Goal: Task Accomplishment & Management: Manage account settings

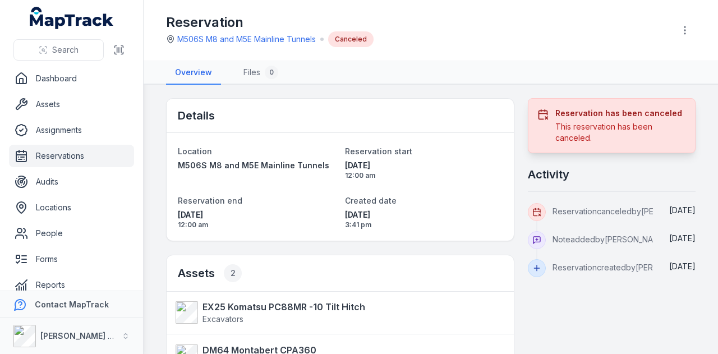
click at [107, 156] on link "Reservations" at bounding box center [71, 156] width 125 height 22
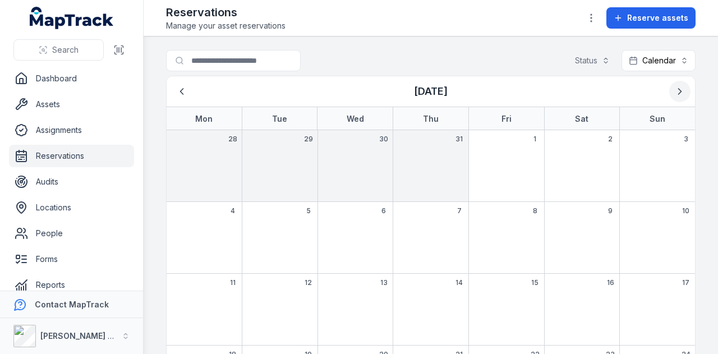
click at [674, 87] on icon "Next" at bounding box center [679, 91] width 11 height 11
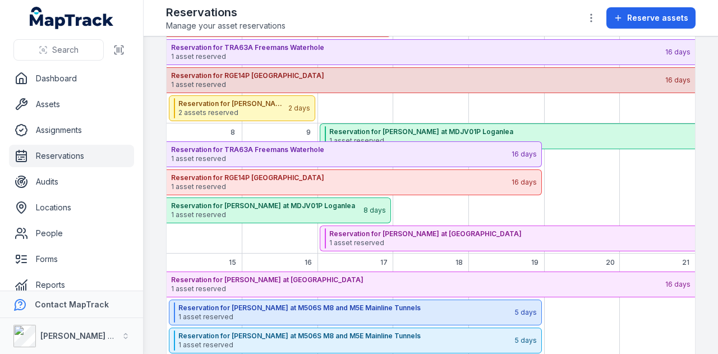
scroll to position [210, 0]
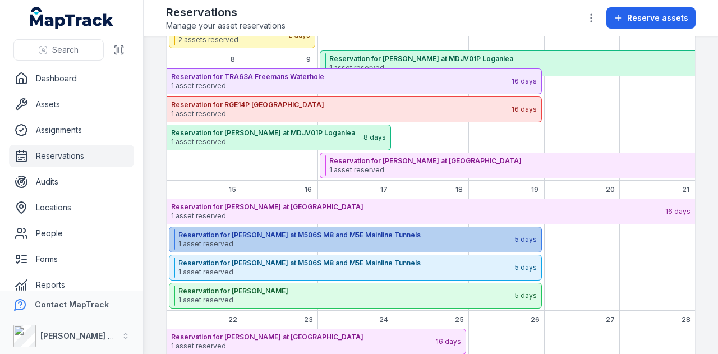
click at [461, 240] on span "1 asset reserved" at bounding box center [345, 243] width 335 height 9
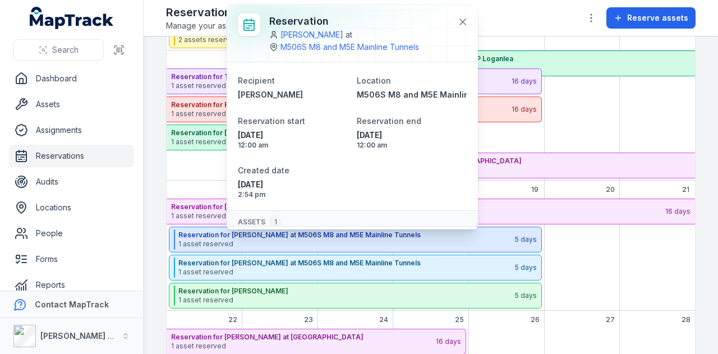
scroll to position [49, 0]
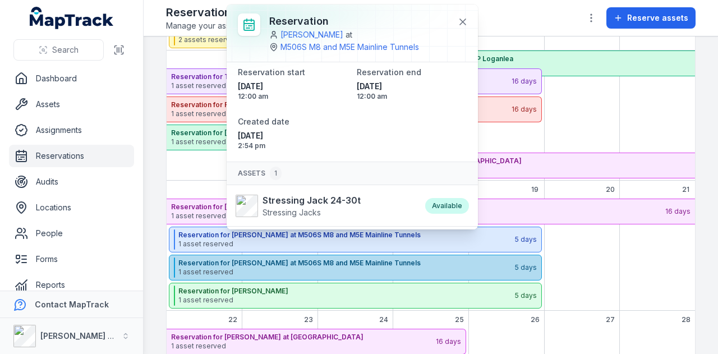
click at [413, 267] on span "1 asset reserved" at bounding box center [345, 271] width 335 height 9
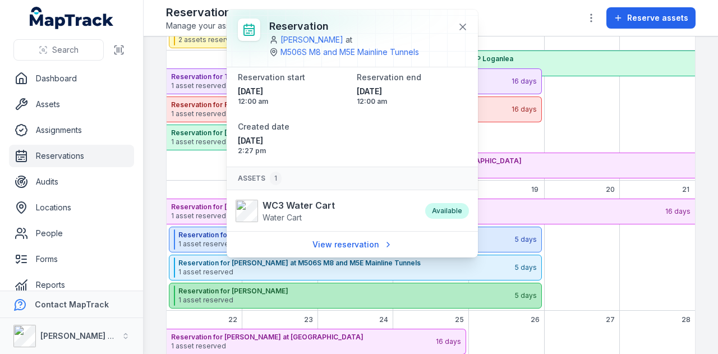
click at [382, 292] on strong "Reservation for [PERSON_NAME]" at bounding box center [345, 290] width 335 height 9
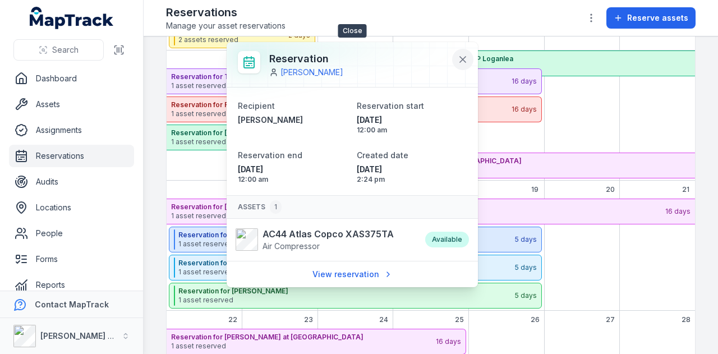
click at [463, 61] on icon at bounding box center [462, 59] width 11 height 11
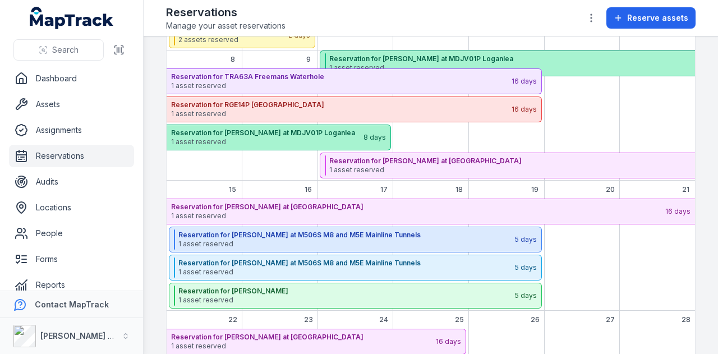
click at [463, 61] on strong "Reservation for [PERSON_NAME] at MDJV01P Loganlea" at bounding box center [573, 58] width 488 height 9
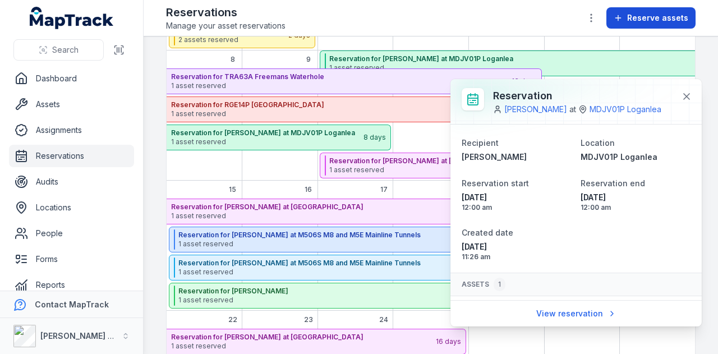
click at [647, 21] on span "Reserve assets" at bounding box center [657, 17] width 61 height 11
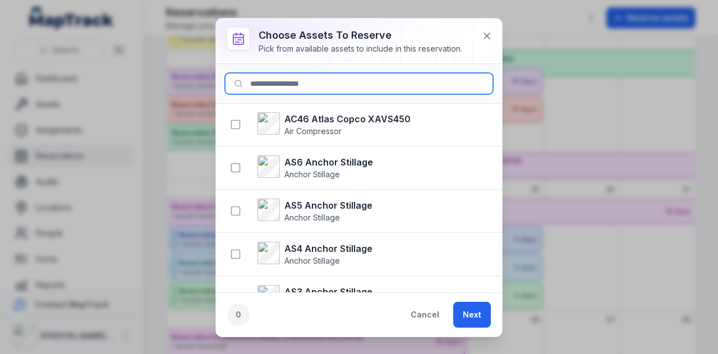
click at [302, 81] on input at bounding box center [359, 83] width 268 height 21
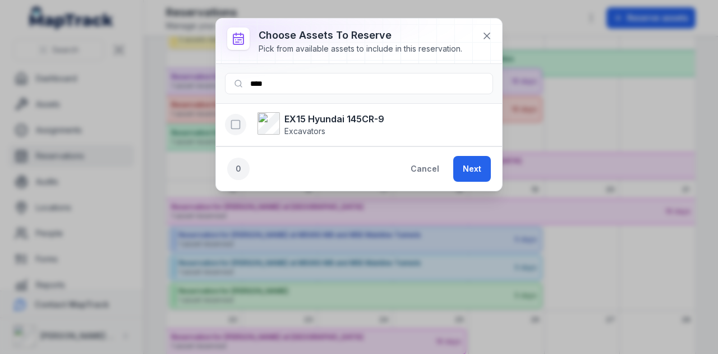
click at [236, 122] on icon "button" at bounding box center [235, 124] width 11 height 11
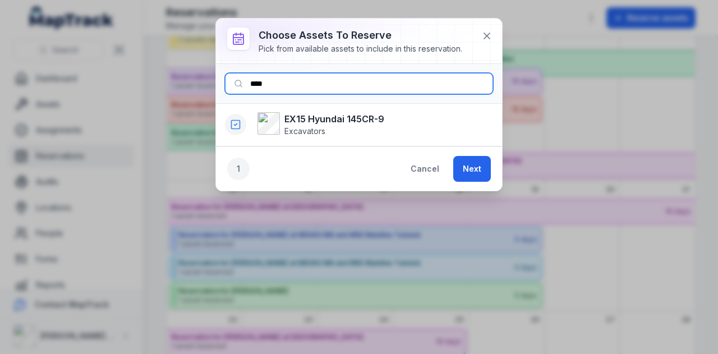
click at [316, 76] on input "****" at bounding box center [359, 83] width 268 height 21
type input "*"
type input "****"
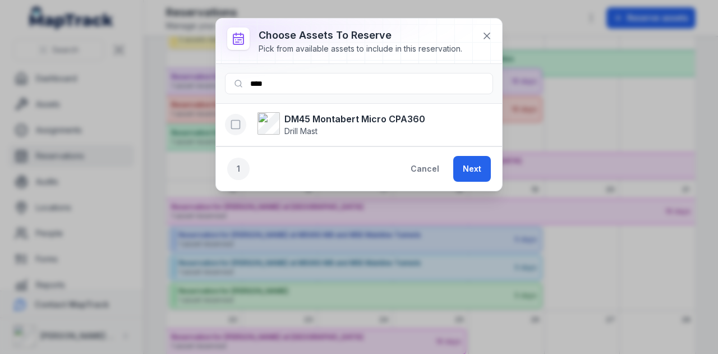
click at [234, 124] on icon "button" at bounding box center [235, 124] width 11 height 11
click at [471, 173] on button "Next" at bounding box center [472, 169] width 38 height 26
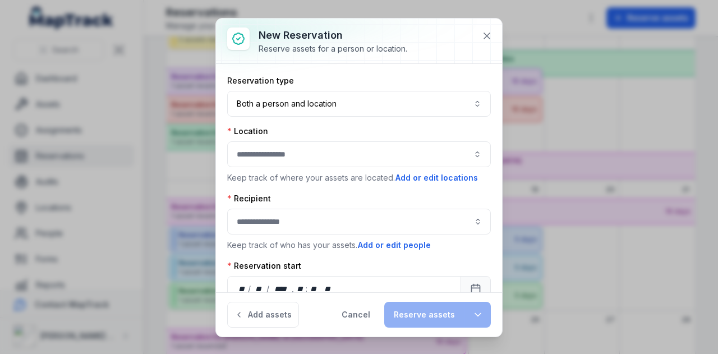
click at [339, 142] on button "button" at bounding box center [358, 154] width 263 height 26
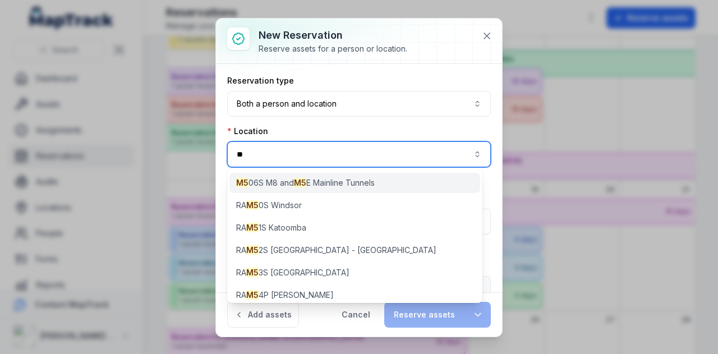
type input "**"
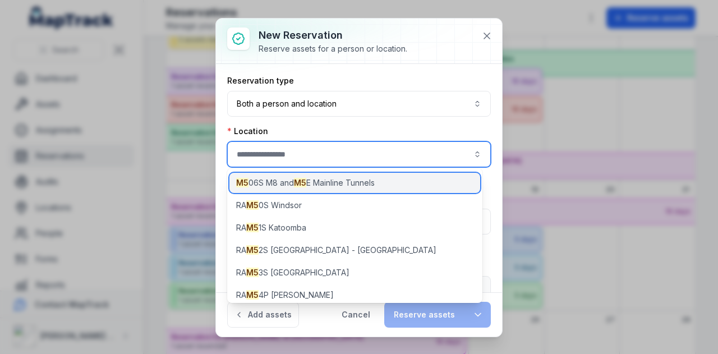
click at [345, 185] on span "M5 06S M8 and M5 E Mainline Tunnels" at bounding box center [305, 182] width 138 height 11
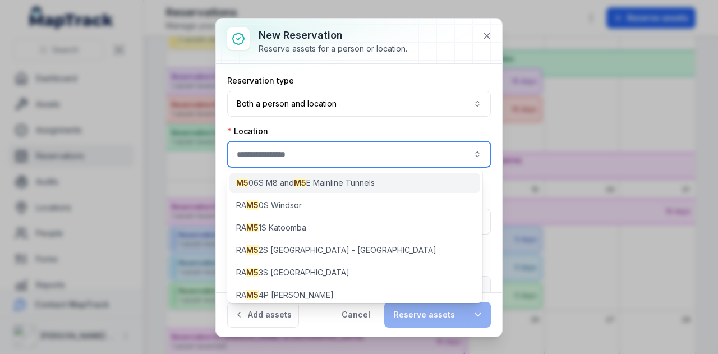
type input "**********"
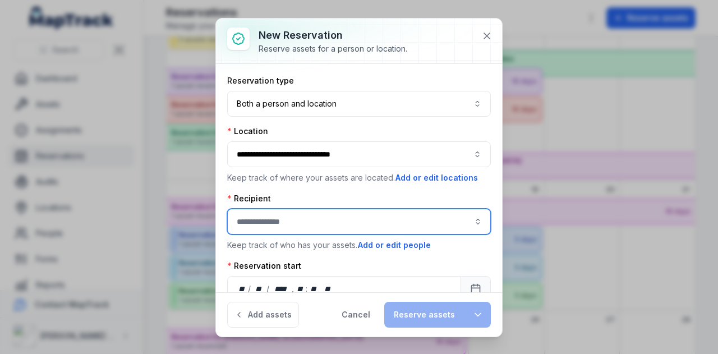
click at [287, 214] on input ":r184:-form-item-label" at bounding box center [358, 222] width 263 height 26
click at [302, 247] on span "[PERSON_NAME]" at bounding box center [270, 249] width 63 height 11
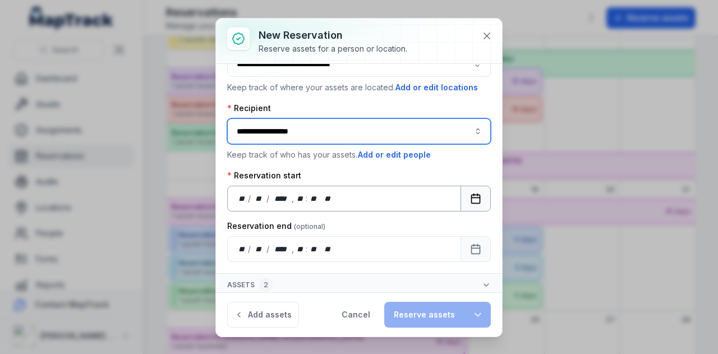
type input "**********"
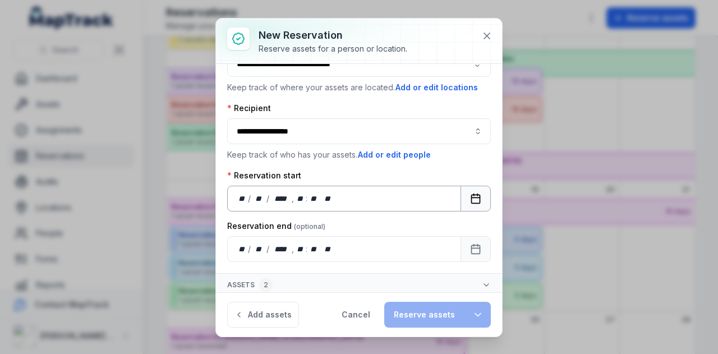
click at [471, 206] on button "Calendar" at bounding box center [475, 199] width 30 height 26
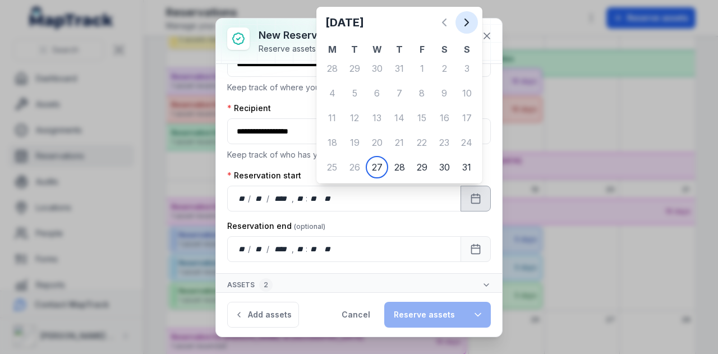
click at [464, 30] on button "Next" at bounding box center [466, 22] width 22 height 22
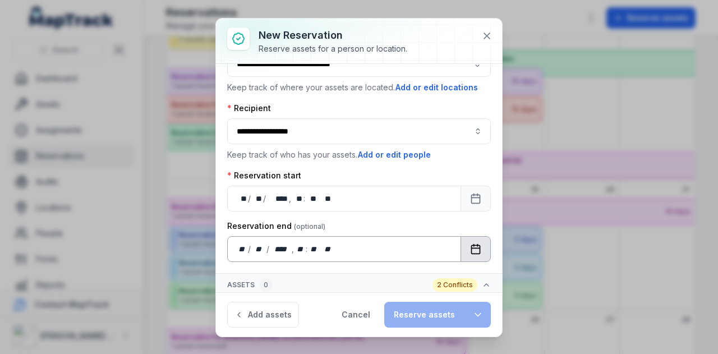
click at [470, 247] on icon "Calendar" at bounding box center [475, 248] width 11 height 11
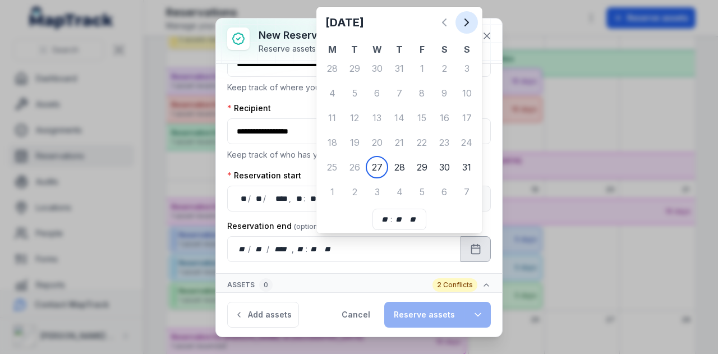
click at [462, 31] on button "Next" at bounding box center [466, 22] width 22 height 22
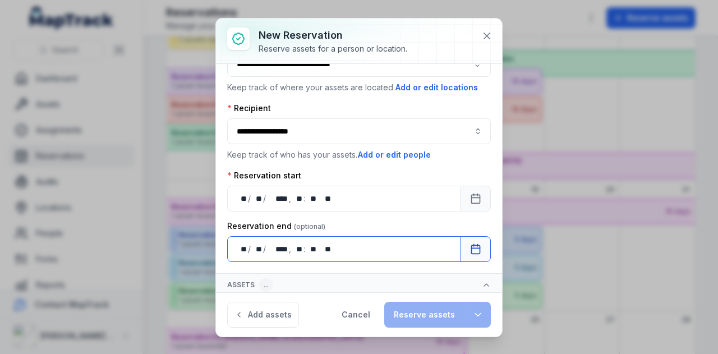
scroll to position [177, 0]
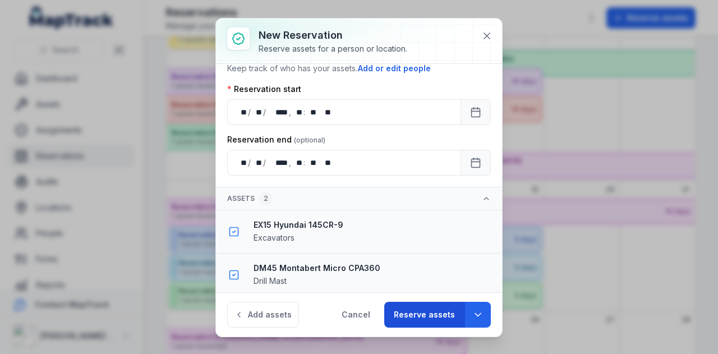
click at [432, 307] on button "Reserve assets" at bounding box center [424, 315] width 80 height 26
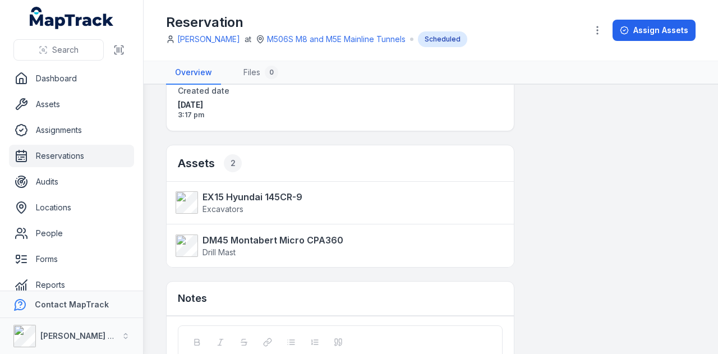
scroll to position [151, 0]
click at [77, 95] on link "Assets" at bounding box center [71, 104] width 125 height 22
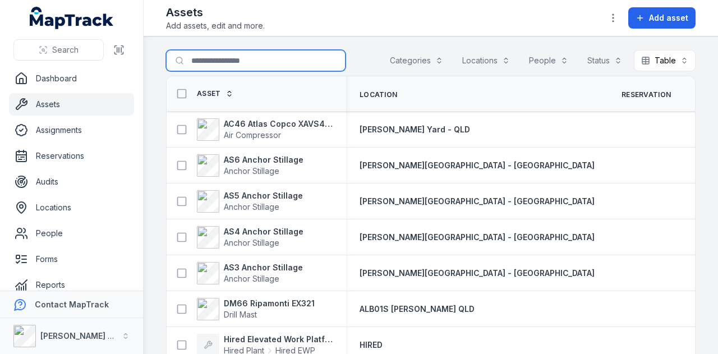
click at [249, 57] on input "Search for assets" at bounding box center [255, 60] width 179 height 21
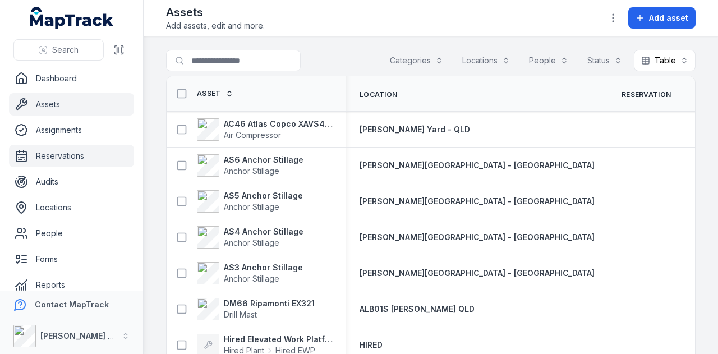
click at [72, 150] on link "Reservations" at bounding box center [71, 156] width 125 height 22
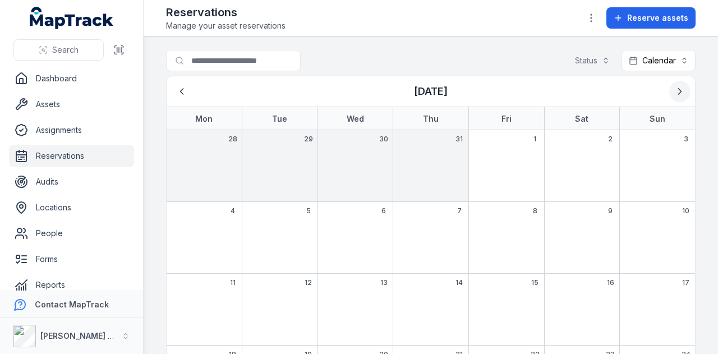
click at [674, 91] on icon "Next" at bounding box center [679, 91] width 11 height 11
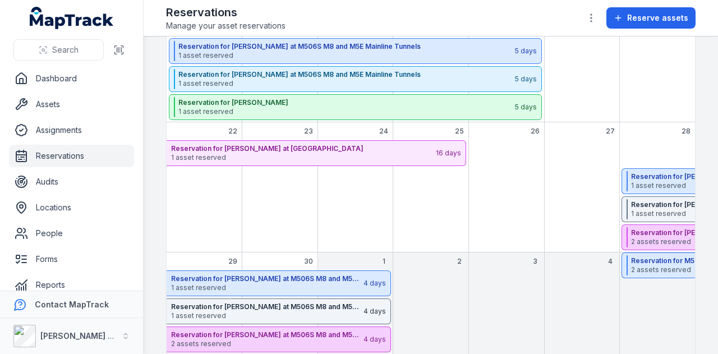
scroll to position [463, 0]
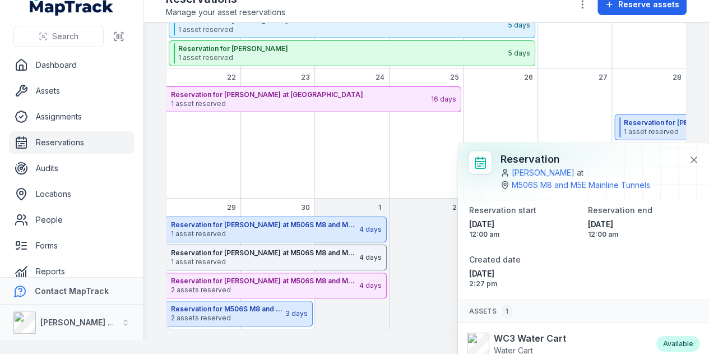
scroll to position [31, 0]
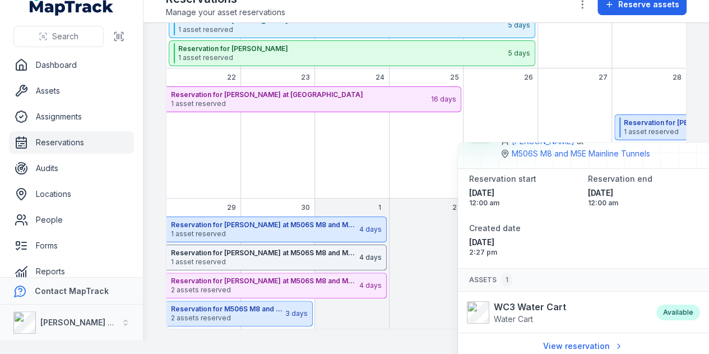
click at [493, 94] on div "September 2025" at bounding box center [501, 142] width 74 height 112
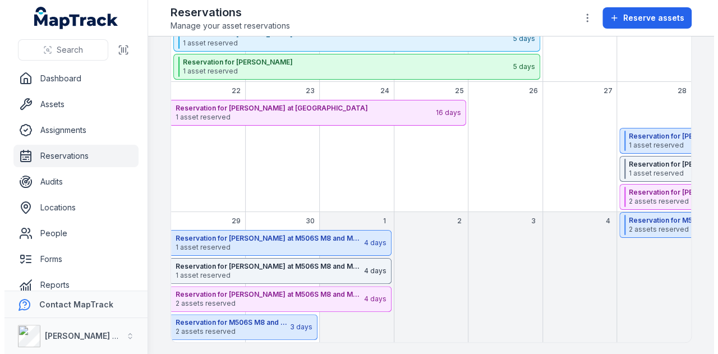
scroll to position [0, 0]
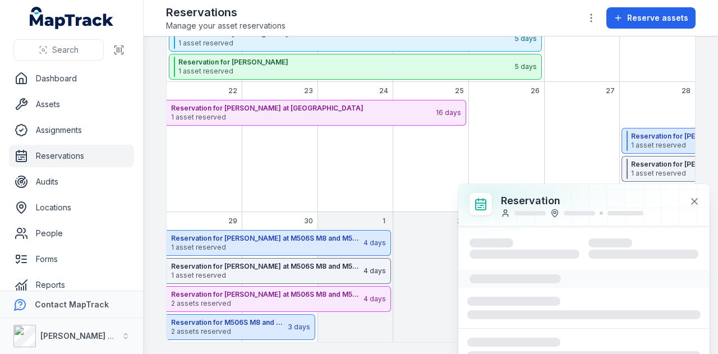
click at [411, 316] on html "Search Dashboard Assets Assignments Reservations Audits Locations People Forms …" at bounding box center [359, 177] width 718 height 354
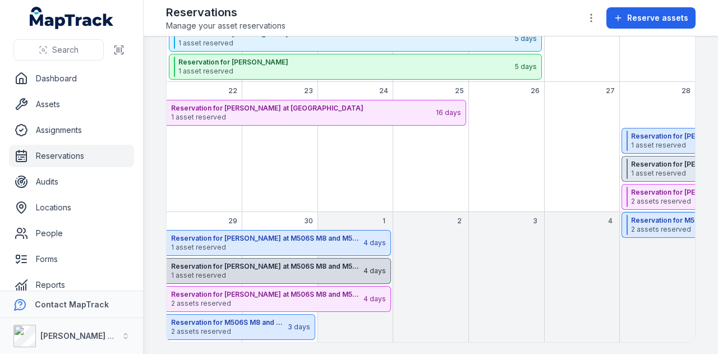
click at [346, 266] on strong "Reservation for [PERSON_NAME] at M506S M8 and M5E Mainline Tunnels" at bounding box center [266, 266] width 191 height 9
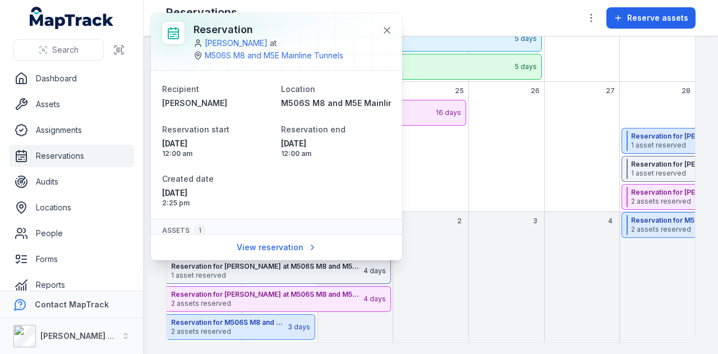
scroll to position [49, 0]
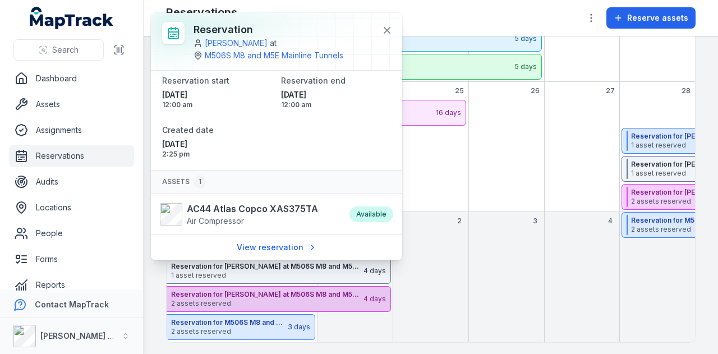
click at [321, 293] on strong "Reservation for [PERSON_NAME] at M506S M8 and M5E Mainline Tunnels" at bounding box center [266, 294] width 191 height 9
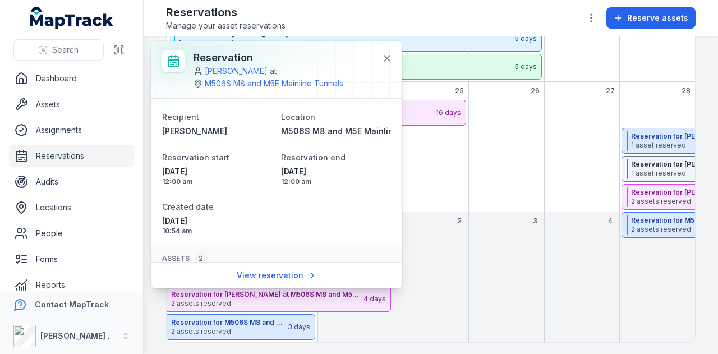
scroll to position [91, 0]
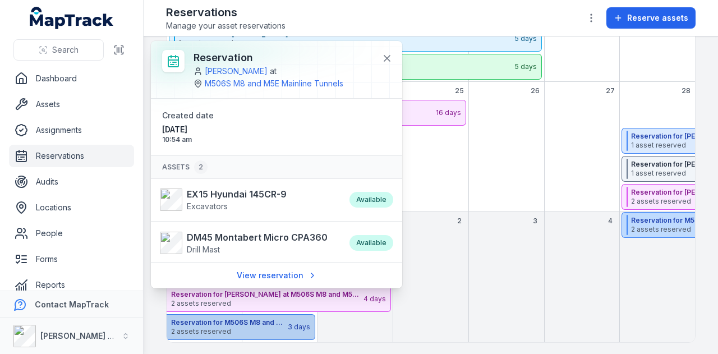
click at [290, 322] on div "Reservation for M506S M8 and M5E Mainline Tunnels 2 assets reserved 3 days" at bounding box center [240, 327] width 149 height 26
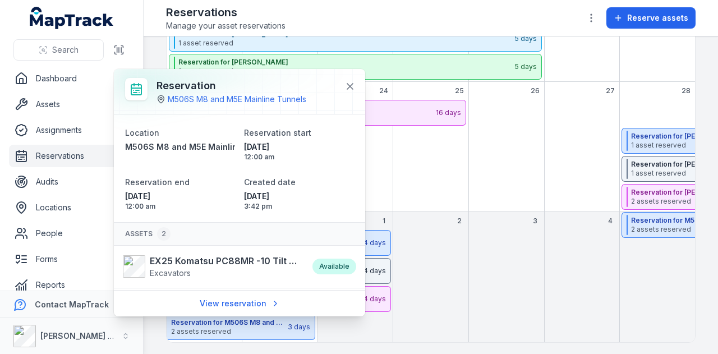
scroll to position [39, 0]
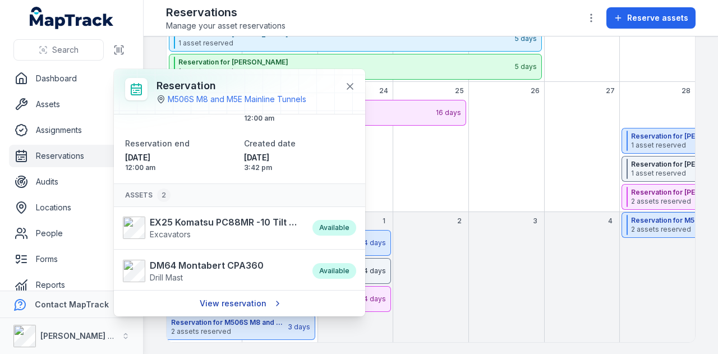
click at [219, 297] on link "View reservation" at bounding box center [239, 303] width 95 height 21
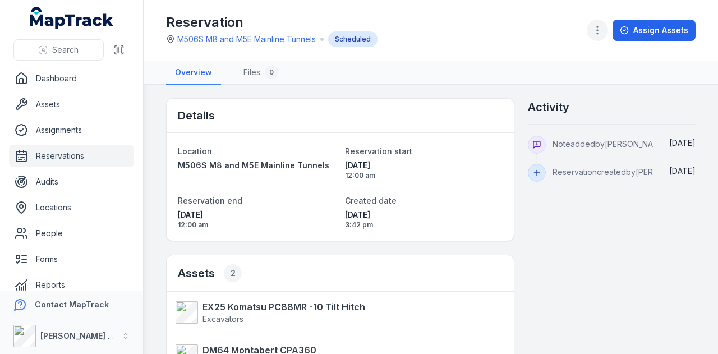
click at [596, 36] on button "button" at bounding box center [596, 30] width 21 height 21
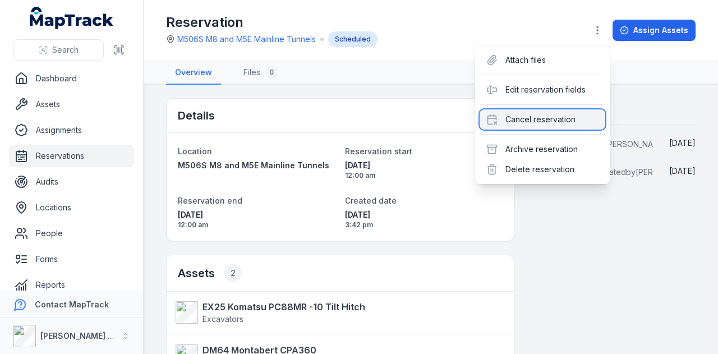
click at [573, 113] on div "Cancel reservation" at bounding box center [542, 119] width 126 height 20
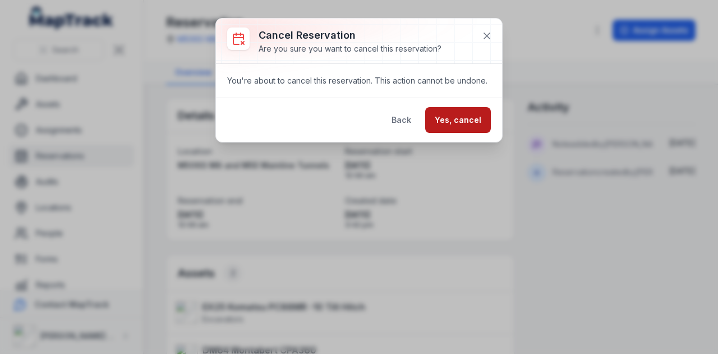
click at [479, 113] on button "Yes, cancel" at bounding box center [458, 120] width 66 height 26
